Goal: Contribute content: Add original content to the website for others to see

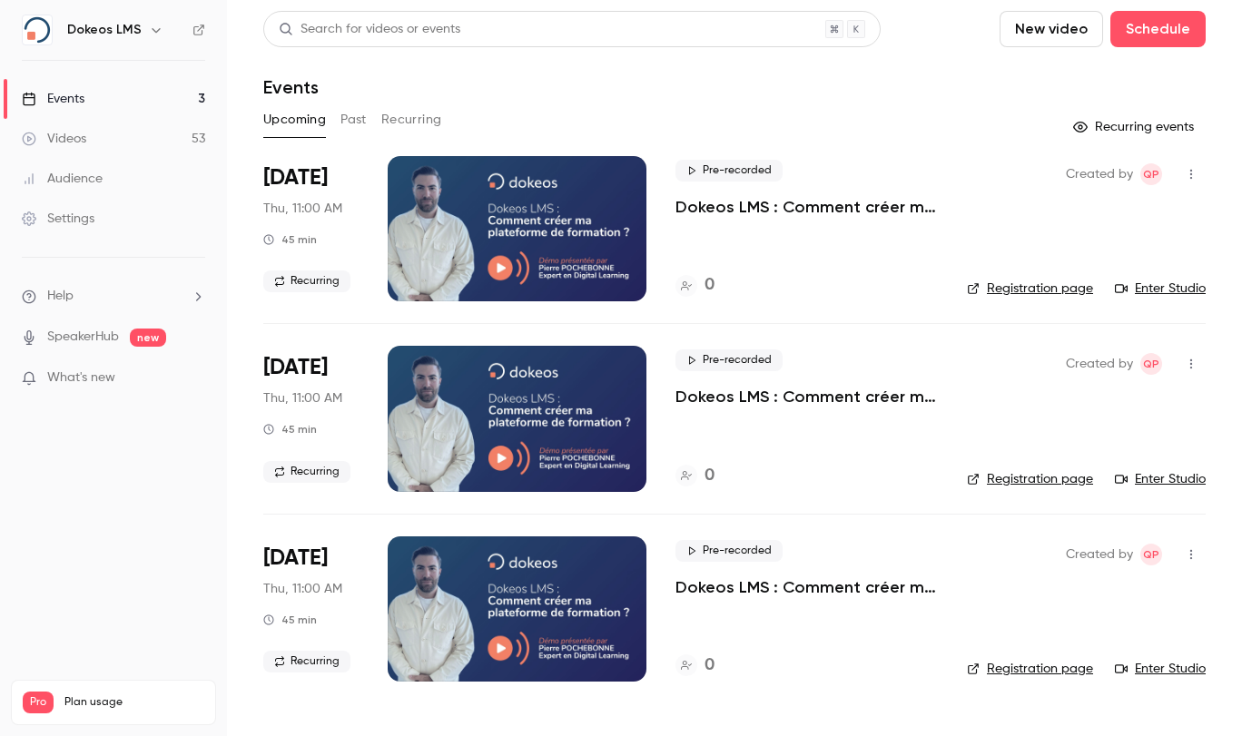
click at [1052, 32] on button "New video" at bounding box center [1052, 29] width 104 height 36
click at [1082, 111] on li "Upload" at bounding box center [1104, 126] width 196 height 47
click at [80, 140] on div "Videos" at bounding box center [54, 139] width 64 height 18
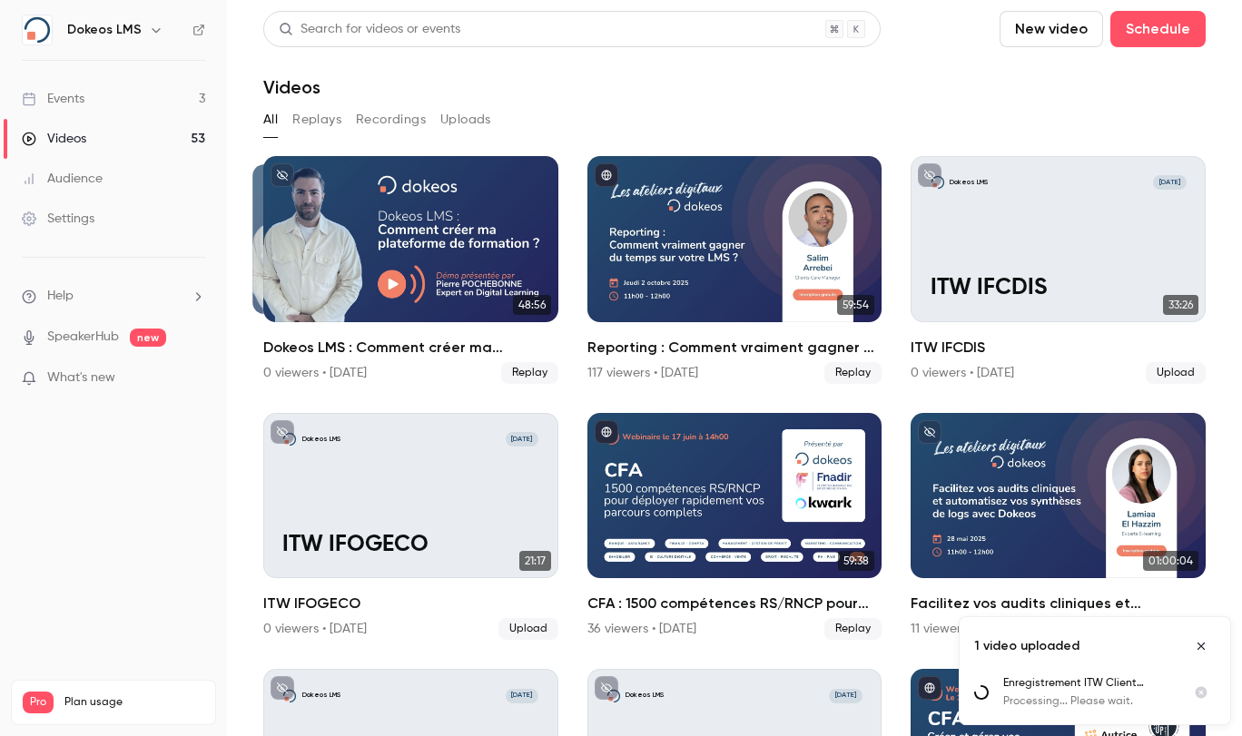
click at [70, 523] on nav "Dokeos LMS Events 3 Videos 53 Audience Settings Help SpeakerHub new What's new …" at bounding box center [113, 368] width 227 height 736
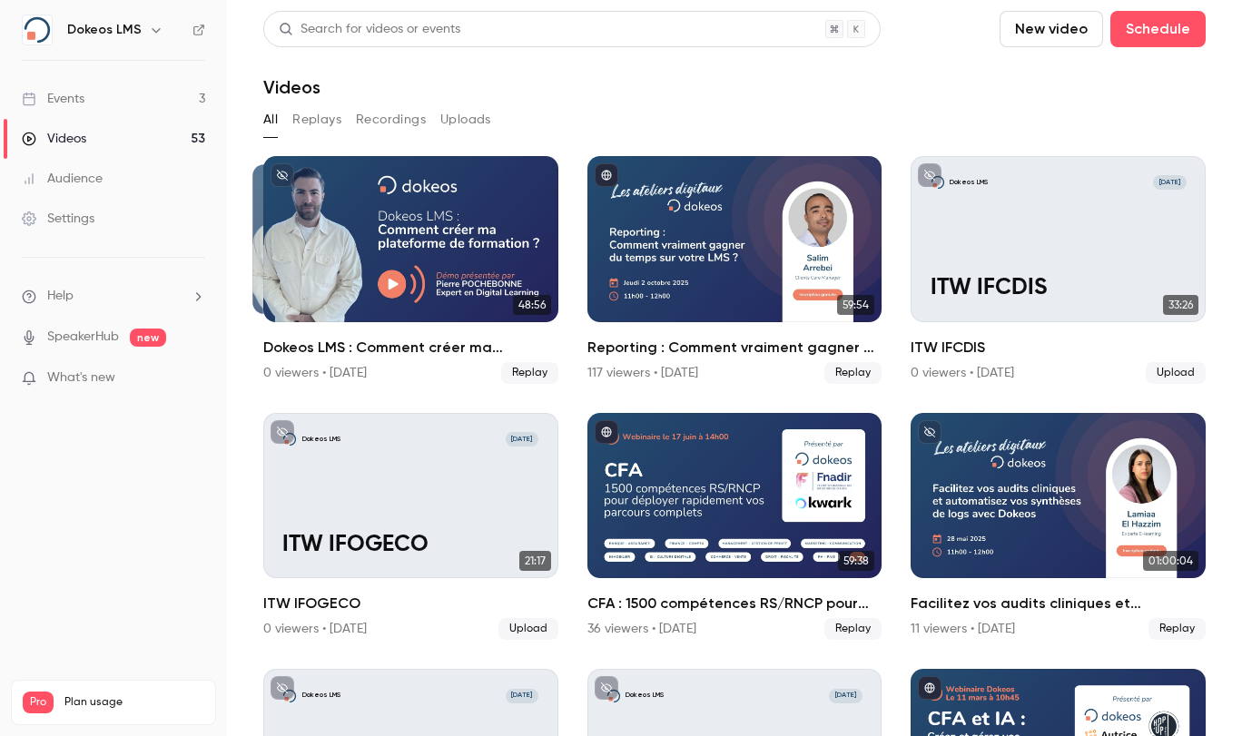
click at [456, 117] on button "Uploads" at bounding box center [465, 119] width 51 height 29
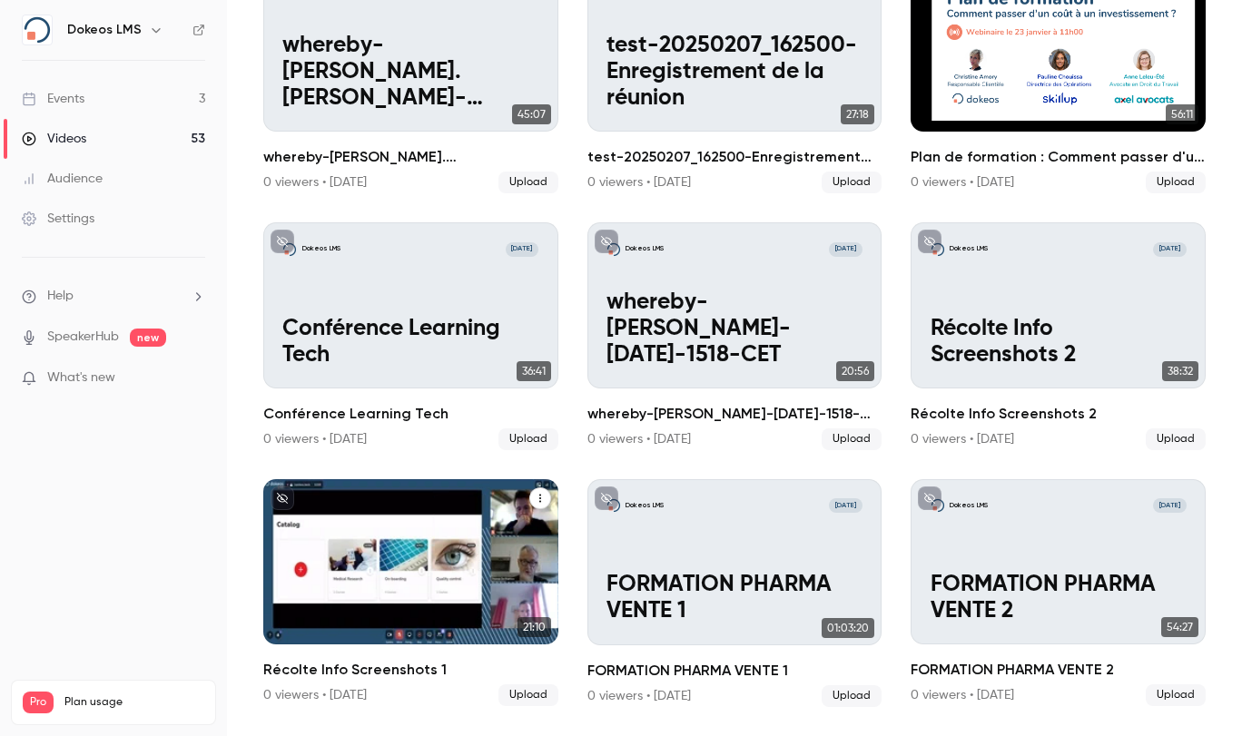
scroll to position [84, 0]
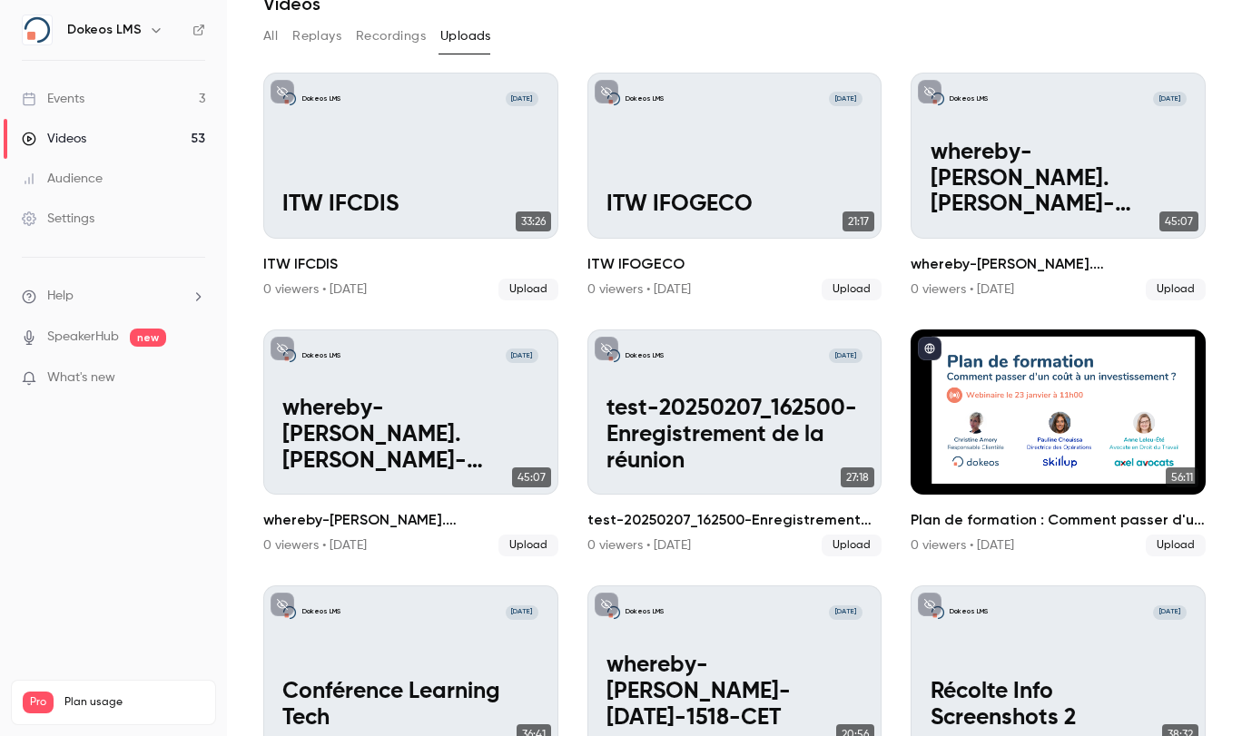
click at [389, 45] on button "Recordings" at bounding box center [391, 36] width 70 height 29
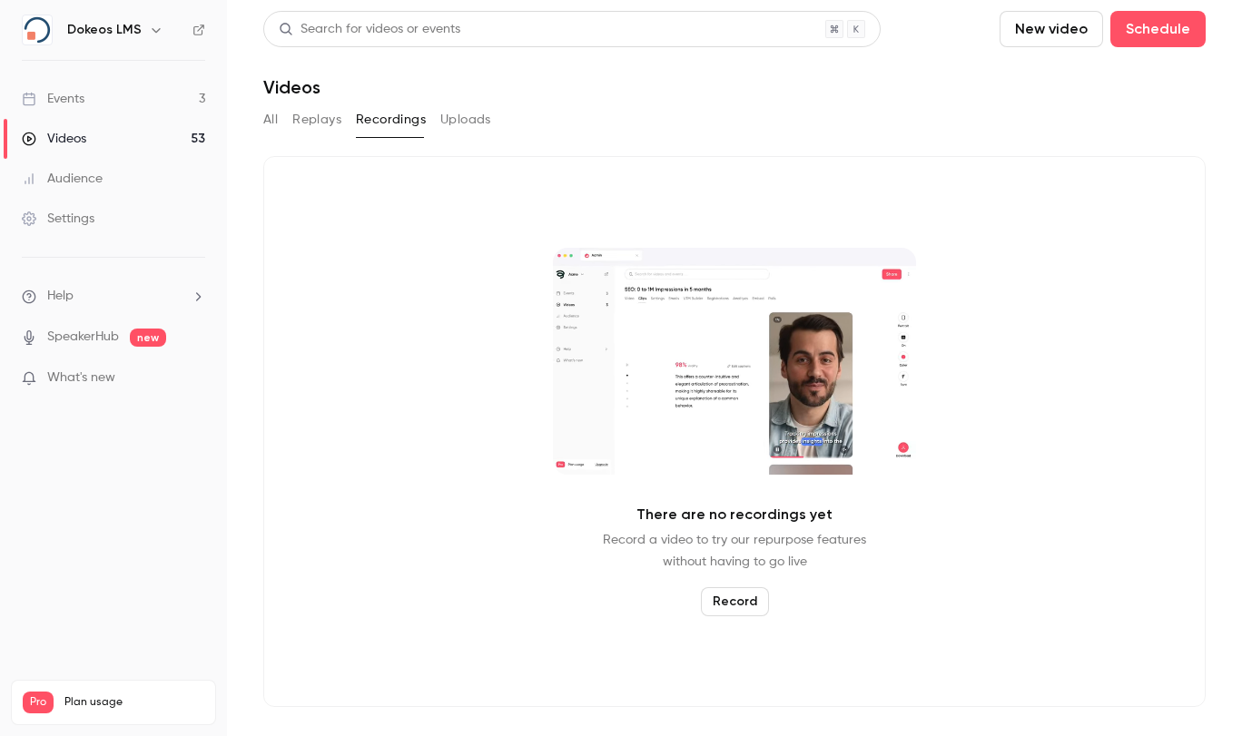
click at [320, 111] on button "Replays" at bounding box center [316, 119] width 49 height 29
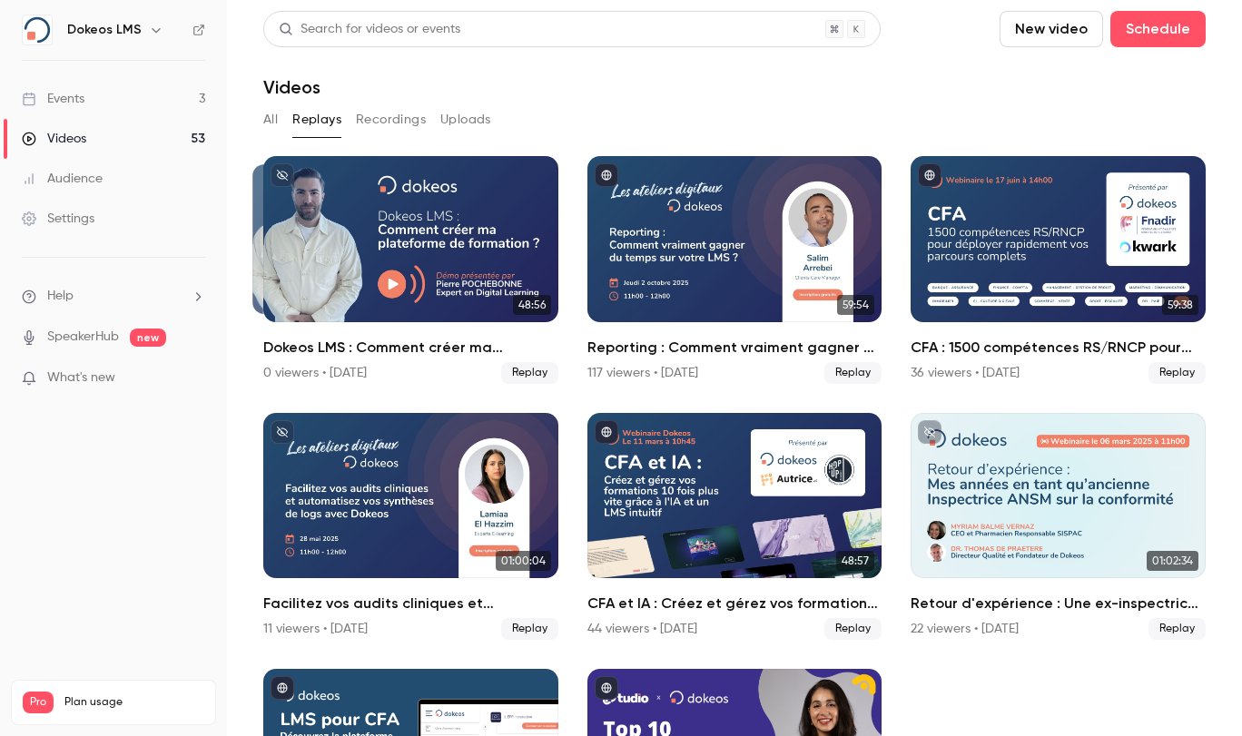
click at [274, 120] on button "All" at bounding box center [270, 119] width 15 height 29
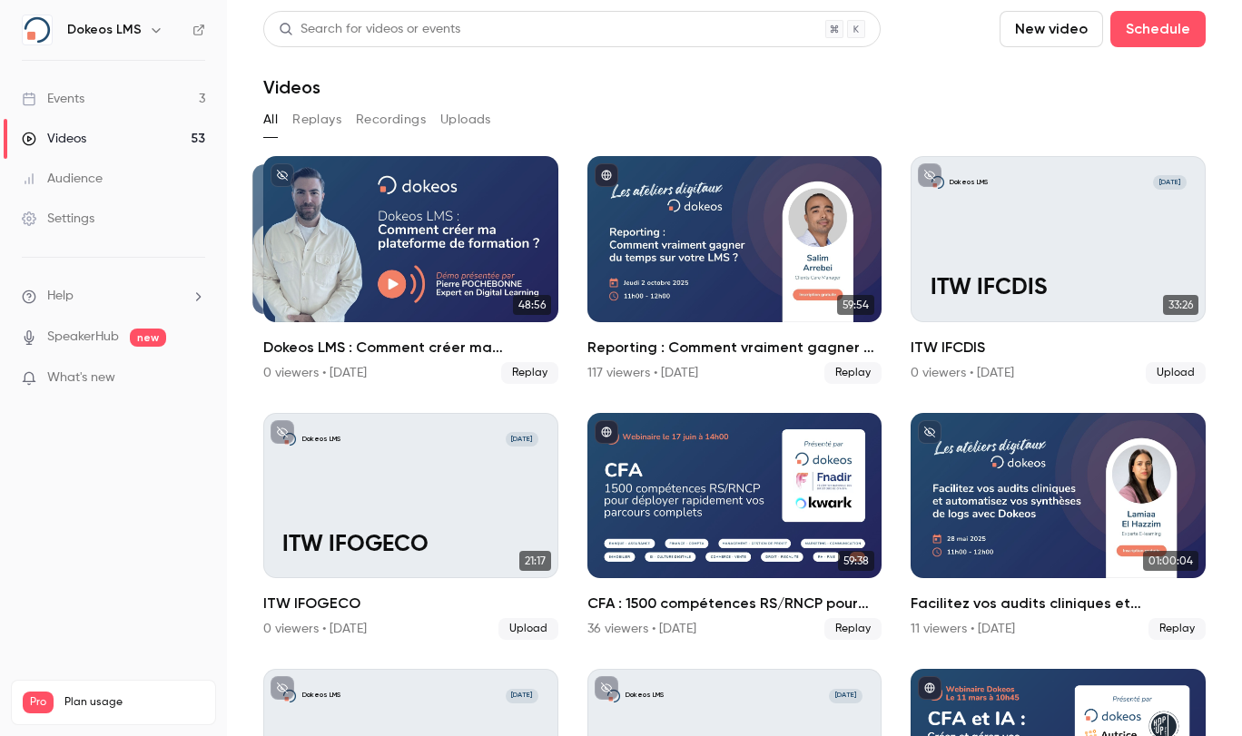
click at [1051, 29] on button "New video" at bounding box center [1052, 29] width 104 height 36
click at [1082, 124] on div "Upload" at bounding box center [1100, 126] width 138 height 18
